Goal: Information Seeking & Learning: Find contact information

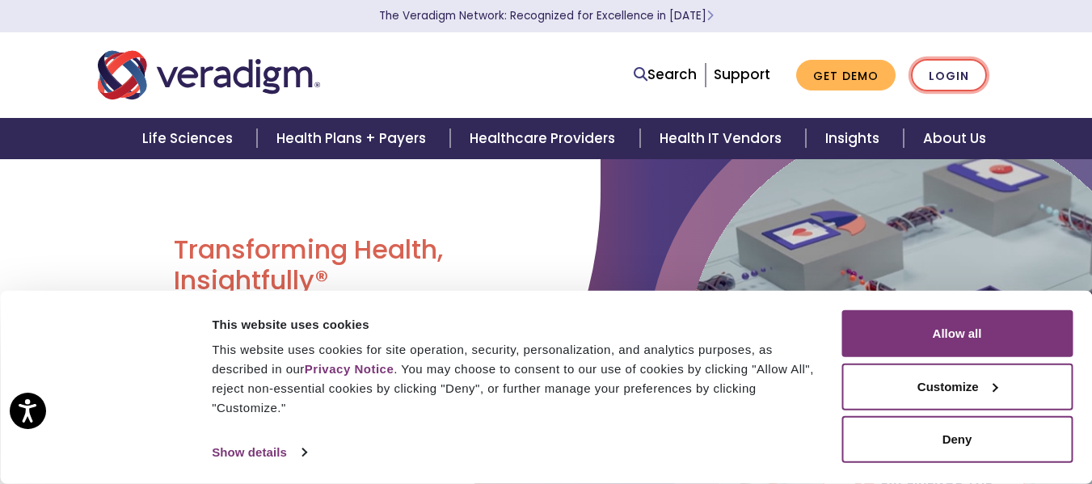
click at [959, 70] on link "Login" at bounding box center [949, 75] width 76 height 33
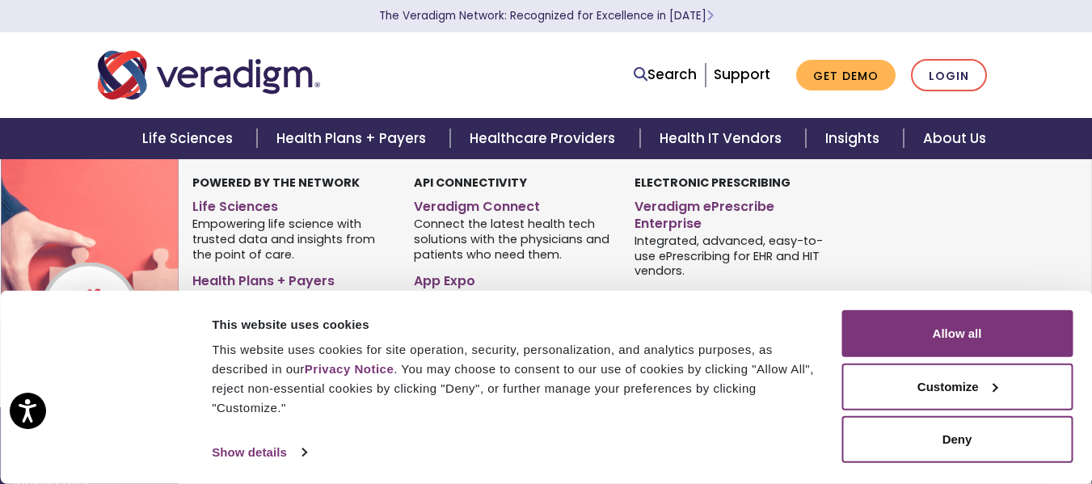
scroll to position [970, 0]
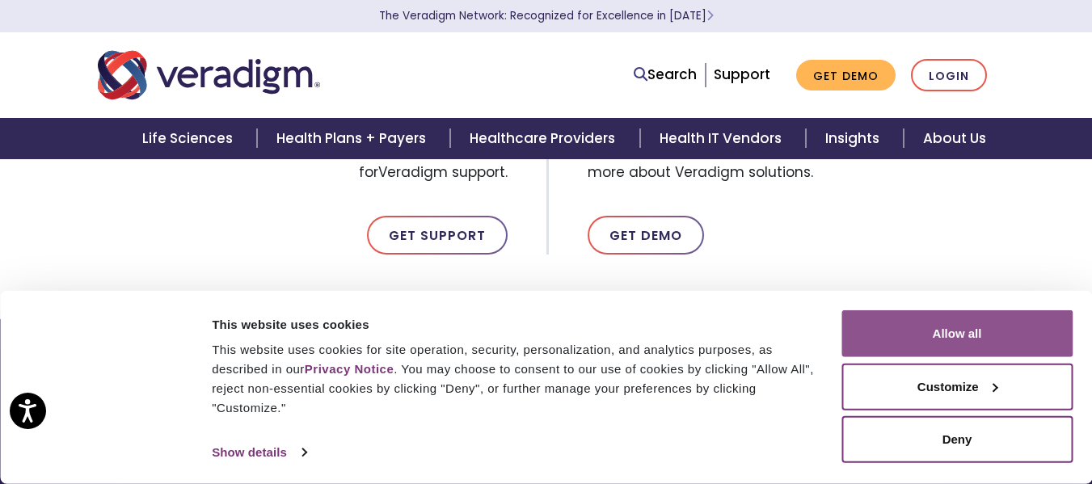
click at [931, 331] on button "Allow all" at bounding box center [956, 333] width 231 height 47
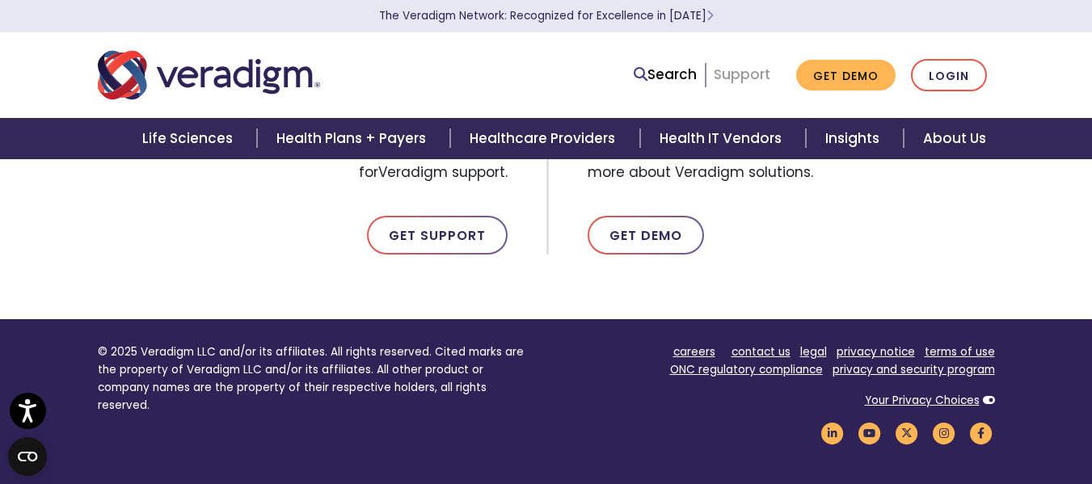
click at [746, 75] on link "Support" at bounding box center [742, 74] width 57 height 19
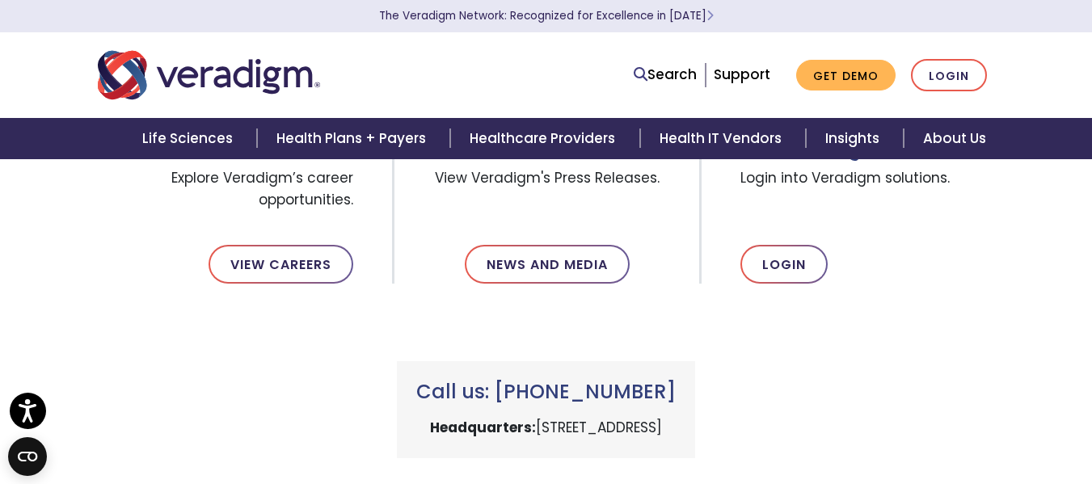
scroll to position [566, 0]
